Goal: Navigation & Orientation: Find specific page/section

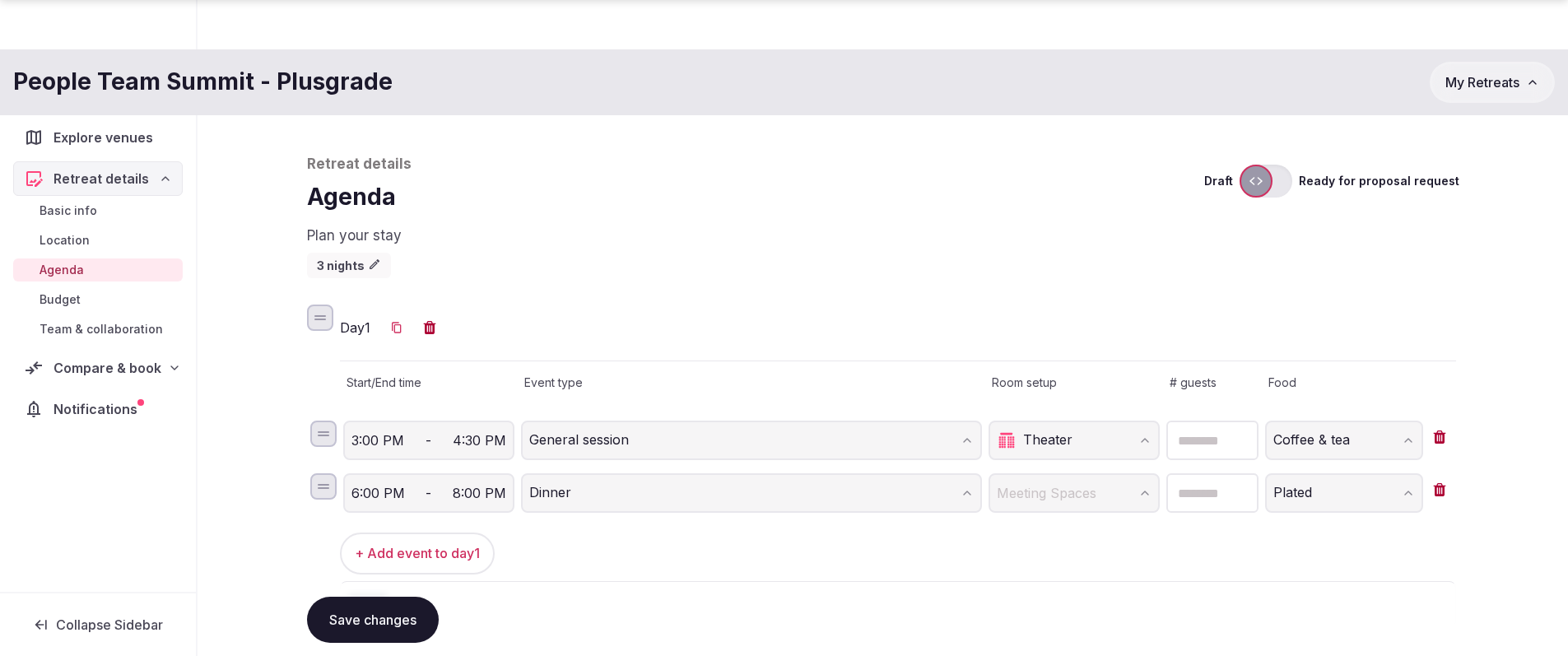
scroll to position [497, 0]
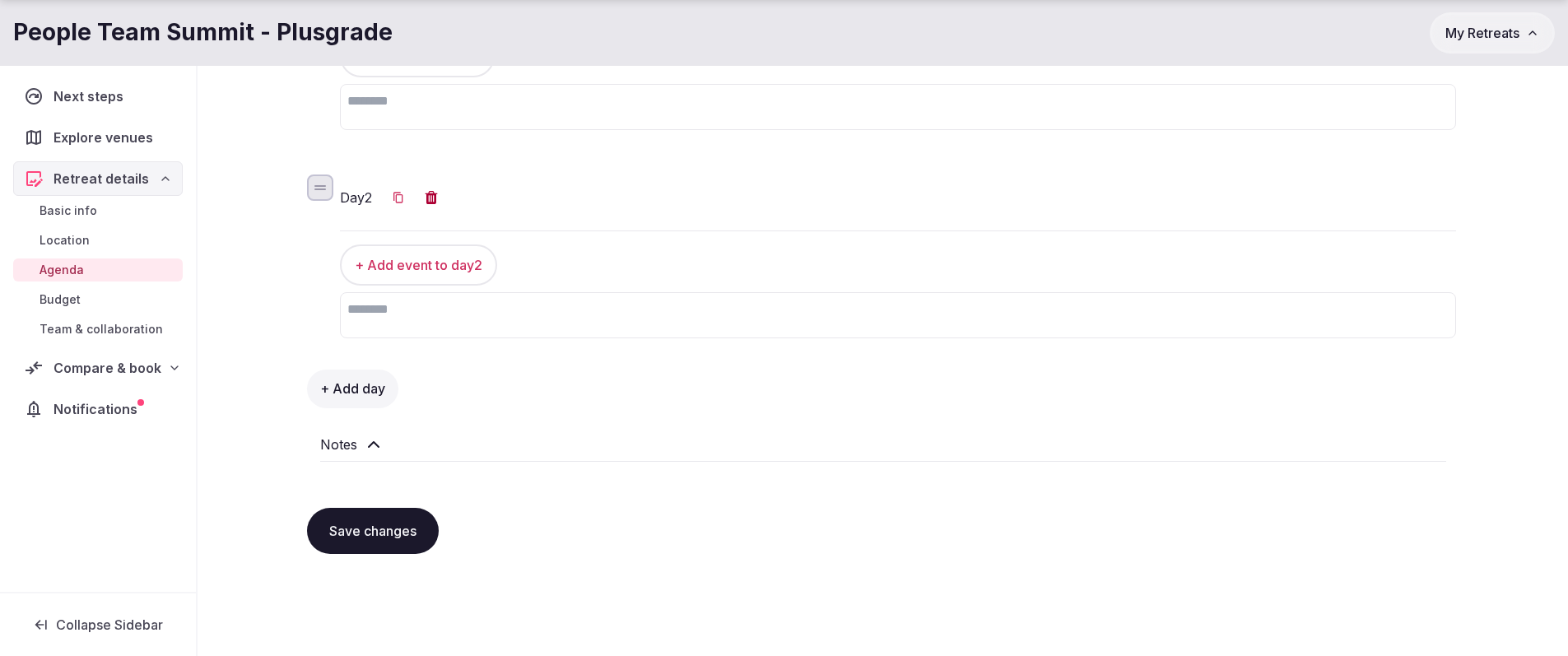
click at [233, 408] on div "Retreat details Agenda Plan your stay Draft Ready for proposal request 3 nights…" at bounding box center [883, 158] width 1371 height 1081
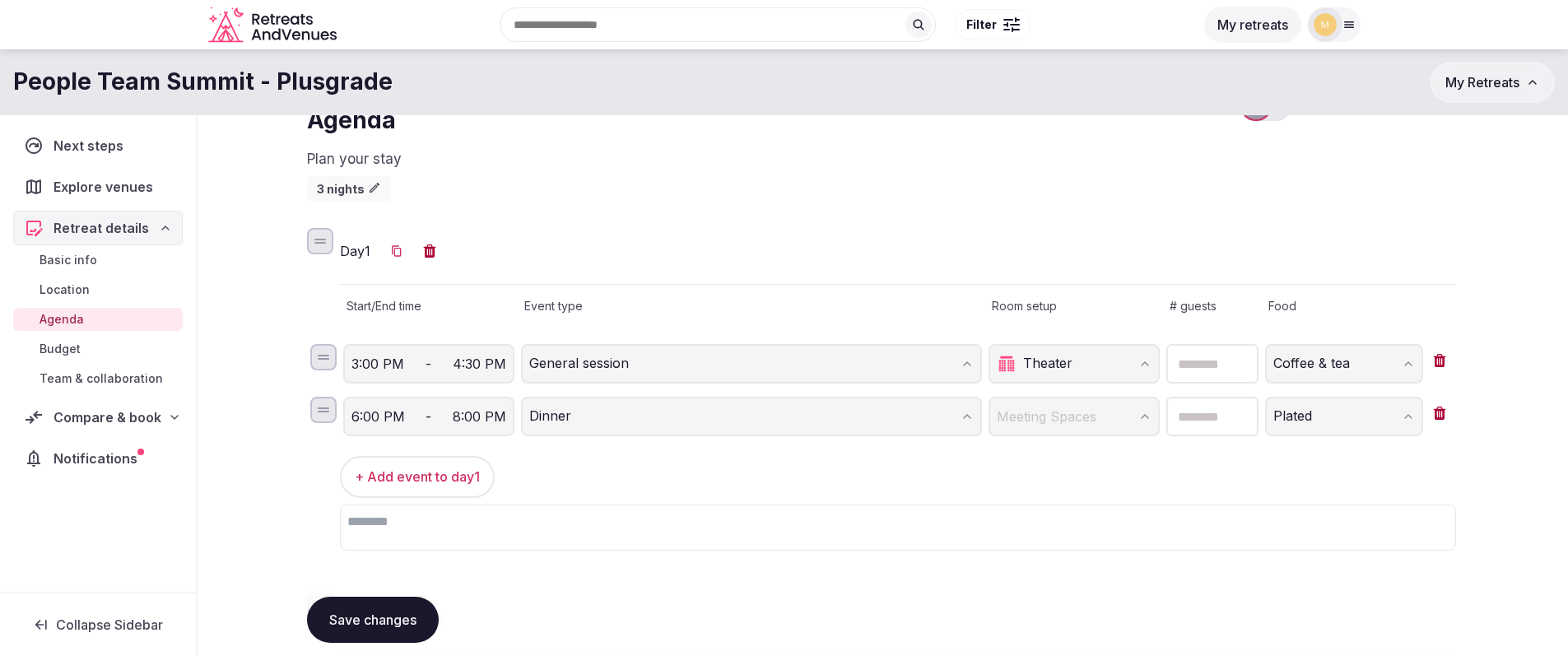
scroll to position [67, 0]
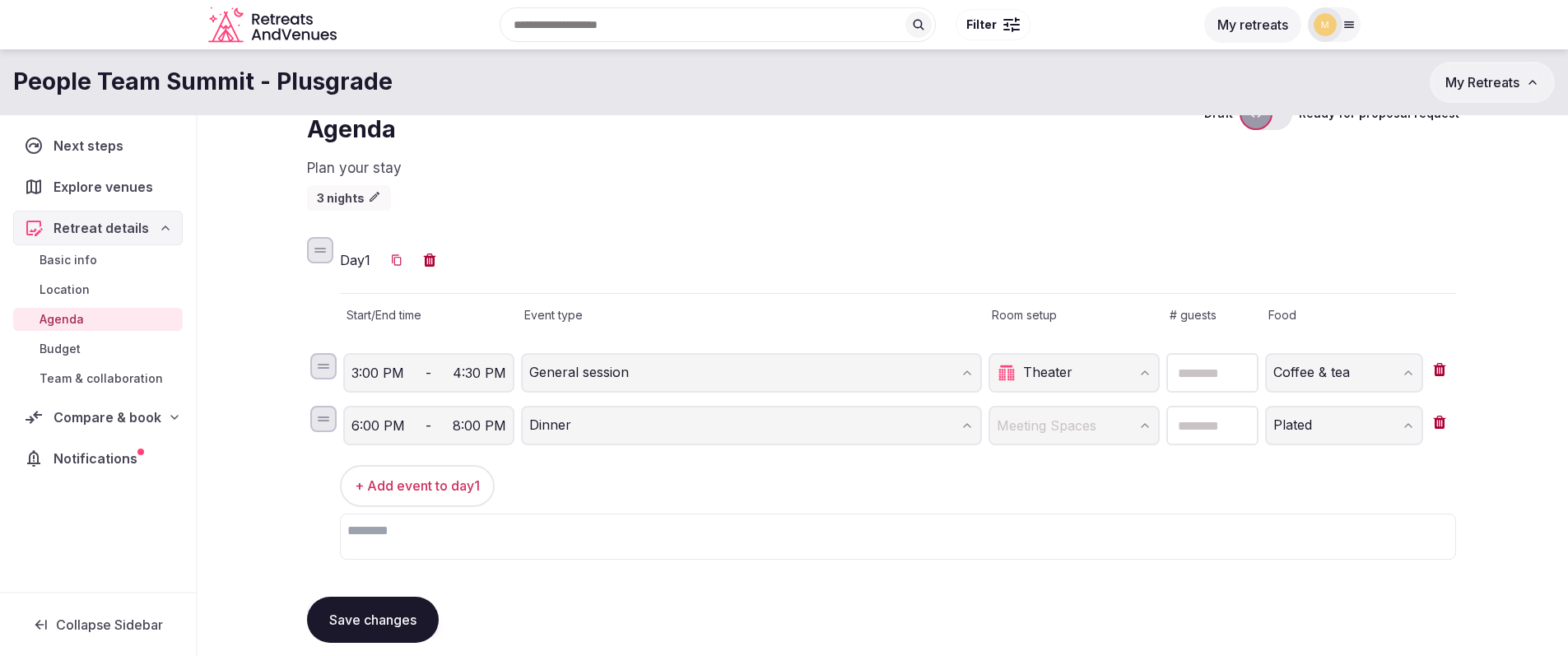
click at [356, 263] on h3 "Day 1" at bounding box center [355, 260] width 31 height 20
click at [80, 352] on span "Budget" at bounding box center [61, 349] width 41 height 17
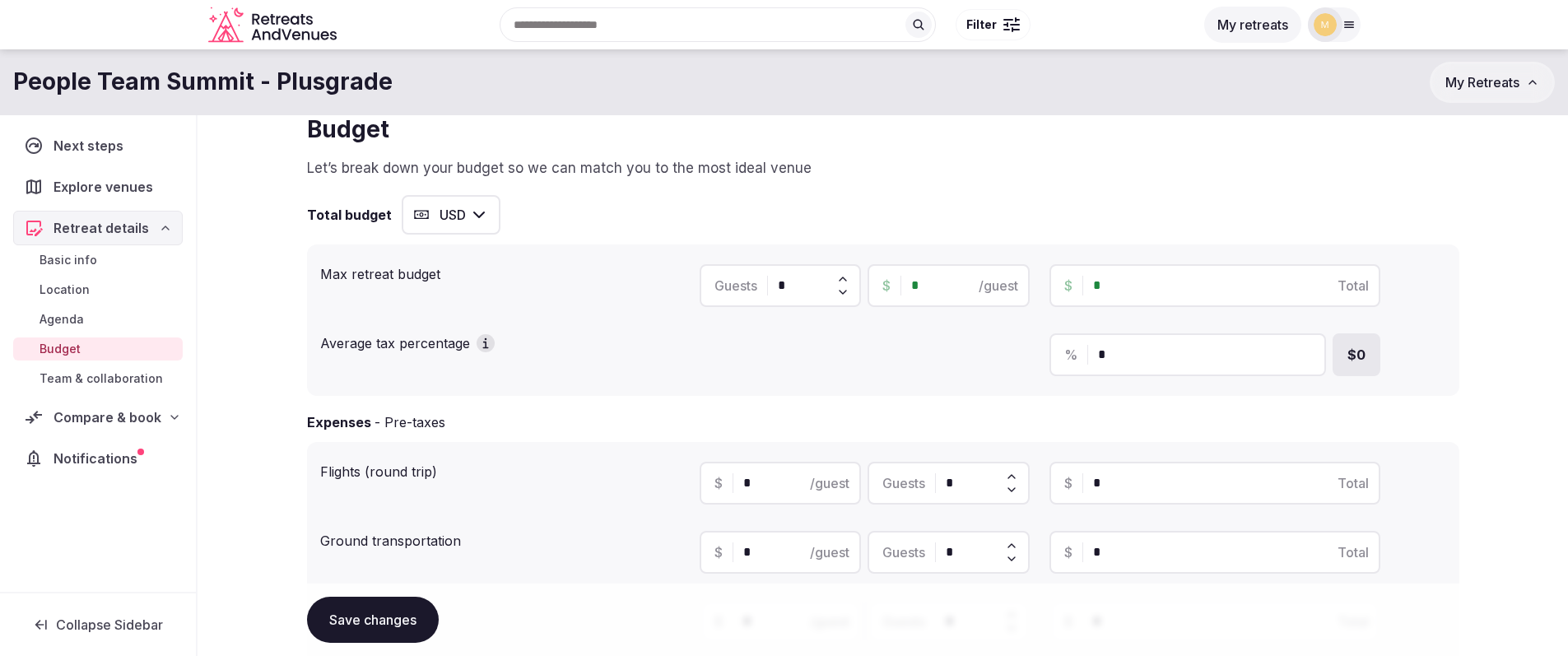
click at [63, 313] on span "Agenda" at bounding box center [62, 319] width 45 height 17
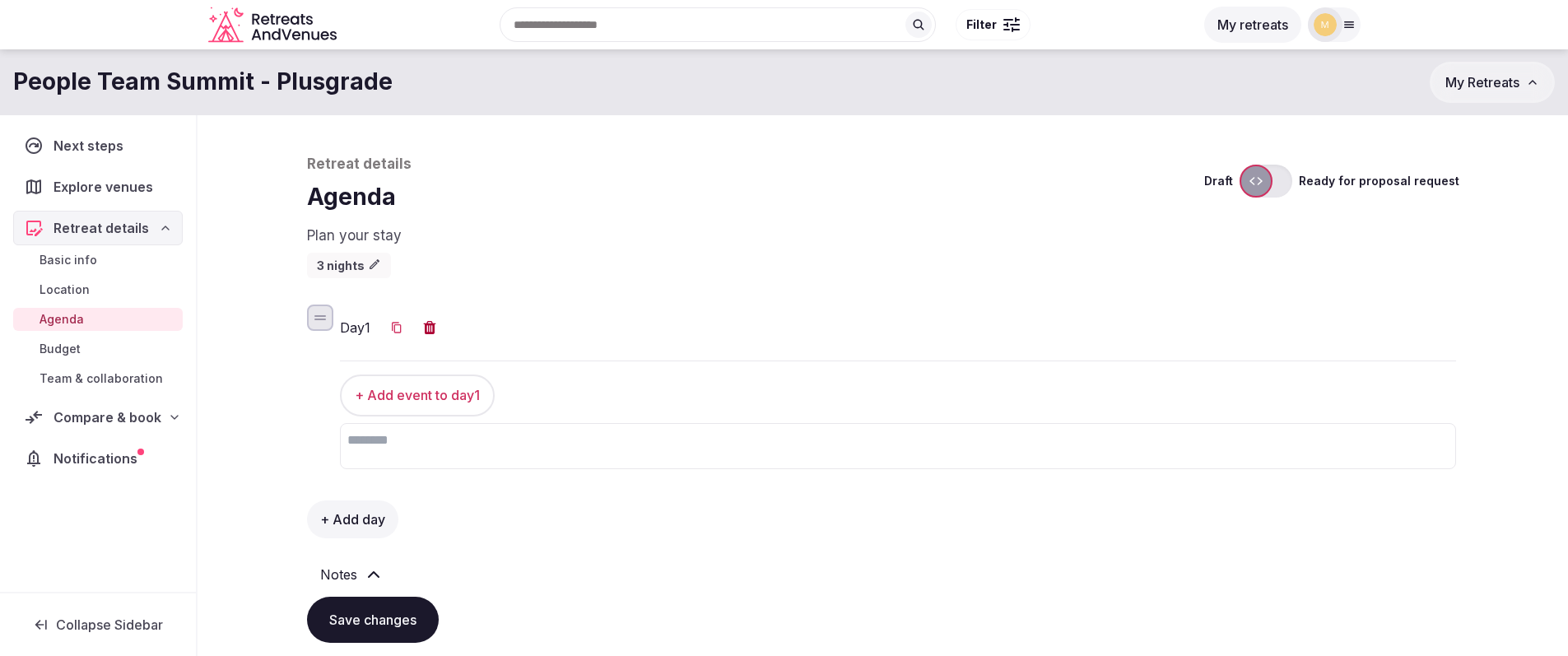
click at [66, 354] on span "Budget" at bounding box center [61, 349] width 41 height 17
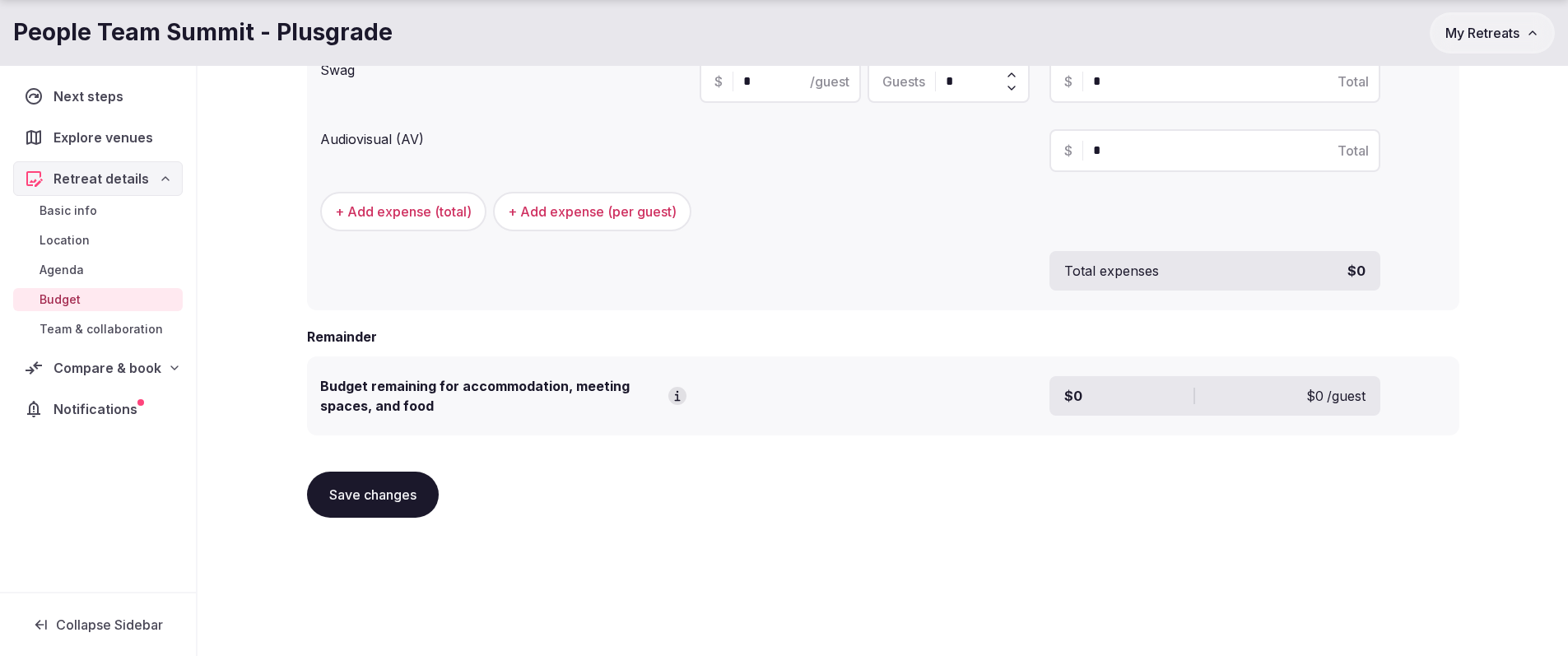
scroll to position [683, 0]
